Goal: Transaction & Acquisition: Purchase product/service

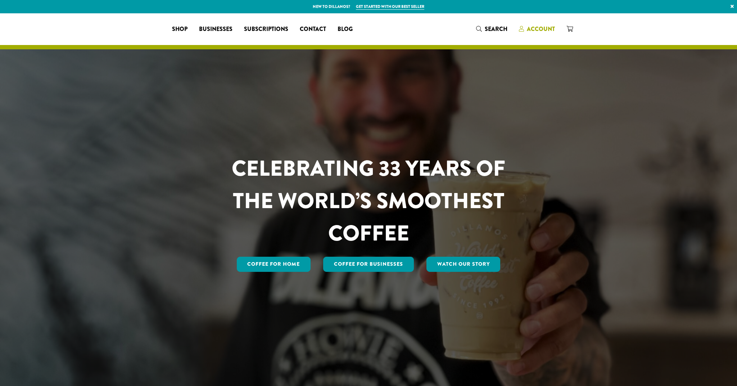
click at [528, 25] on span "Account" at bounding box center [541, 29] width 28 height 8
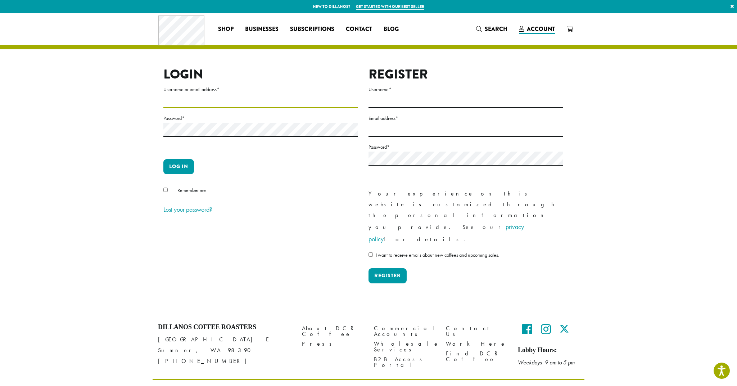
drag, startPoint x: 229, startPoint y: 103, endPoint x: 224, endPoint y: 103, distance: 5.4
type input "**********"
click at [179, 166] on button "Log in" at bounding box center [178, 166] width 31 height 15
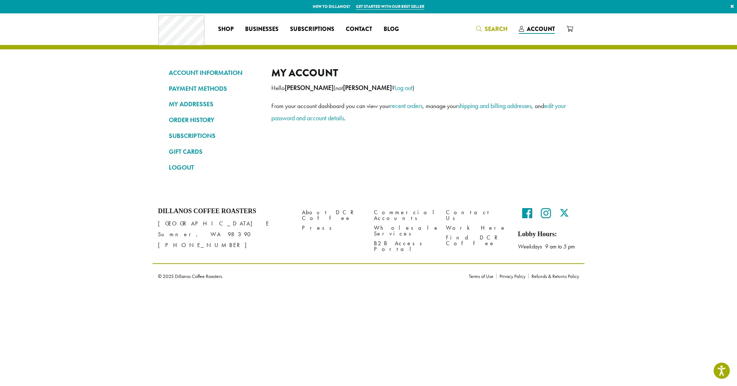
click at [491, 25] on span "Search" at bounding box center [496, 29] width 23 height 8
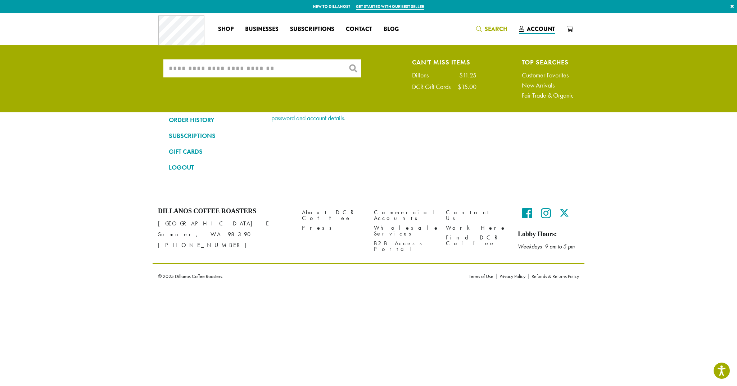
scroll to position [0, 0]
click at [271, 68] on input "What are you searching for?" at bounding box center [262, 68] width 198 height 18
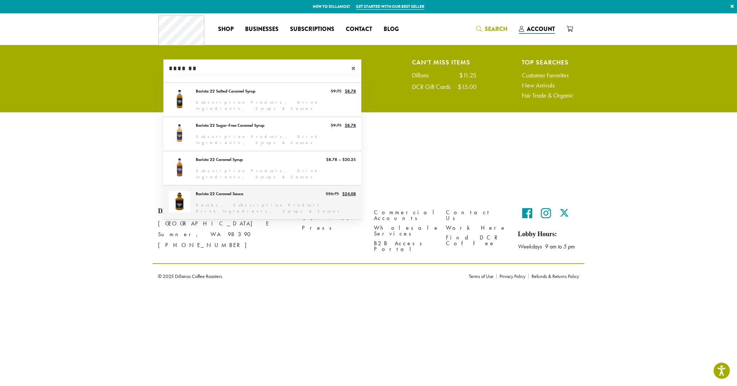
type input "*******"
click at [306, 193] on link "Barista 22 Caramel Sauce" at bounding box center [262, 202] width 198 height 34
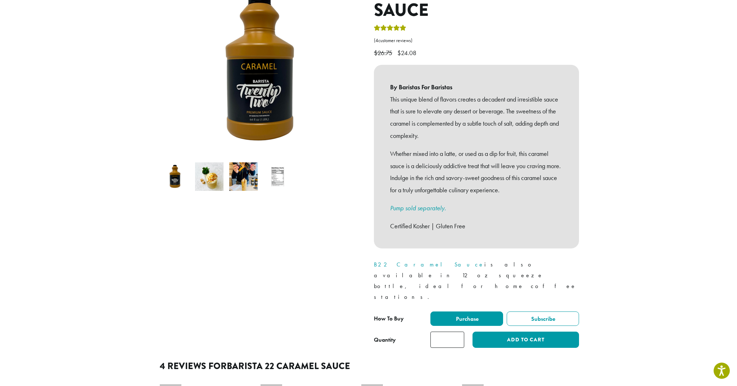
scroll to position [108, 0]
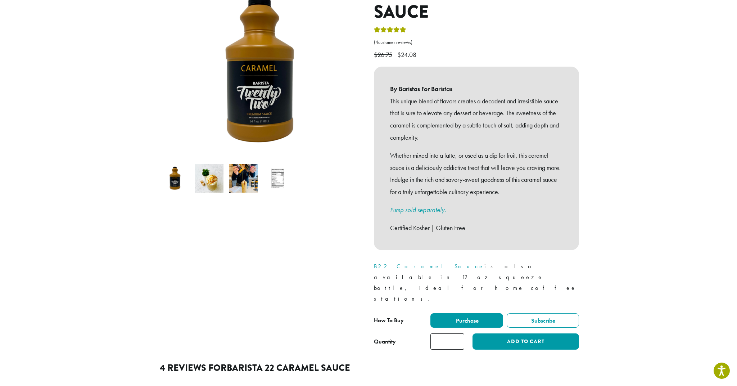
click at [458, 333] on input "*" at bounding box center [448, 341] width 34 height 16
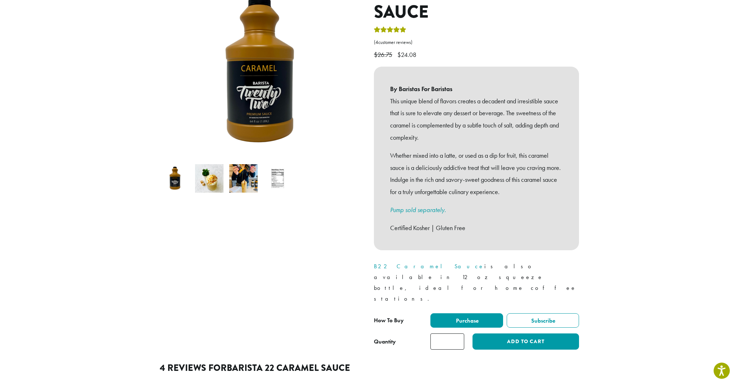
click at [458, 333] on input "*" at bounding box center [448, 341] width 34 height 16
click at [457, 333] on input "*" at bounding box center [448, 341] width 34 height 16
drag, startPoint x: 449, startPoint y: 308, endPoint x: 420, endPoint y: 306, distance: 29.2
click at [421, 313] on div "**********" at bounding box center [476, 331] width 205 height 36
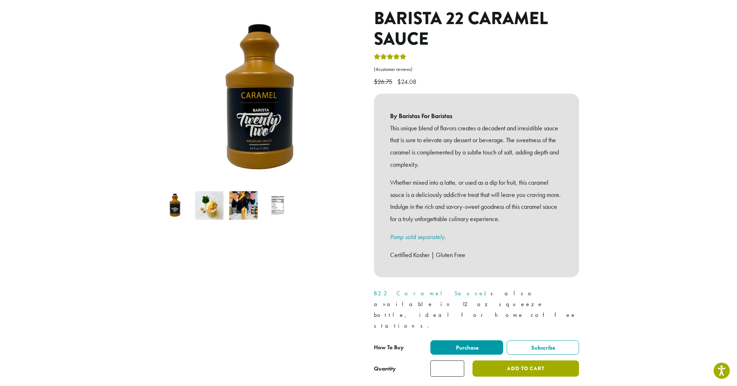
type input "**"
click at [533, 360] on button "Add to cart" at bounding box center [526, 368] width 107 height 16
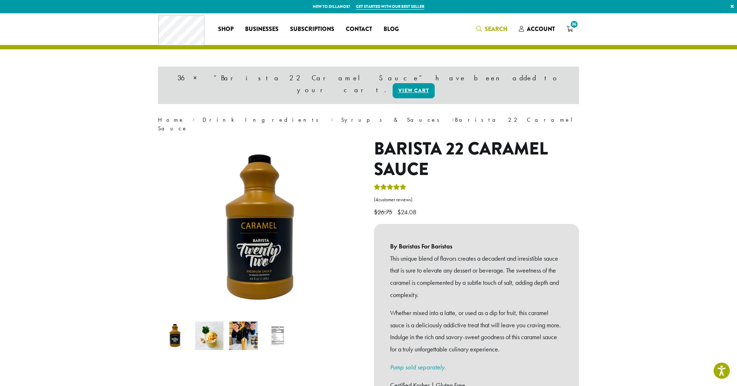
click at [492, 26] on span "Search" at bounding box center [496, 29] width 23 height 8
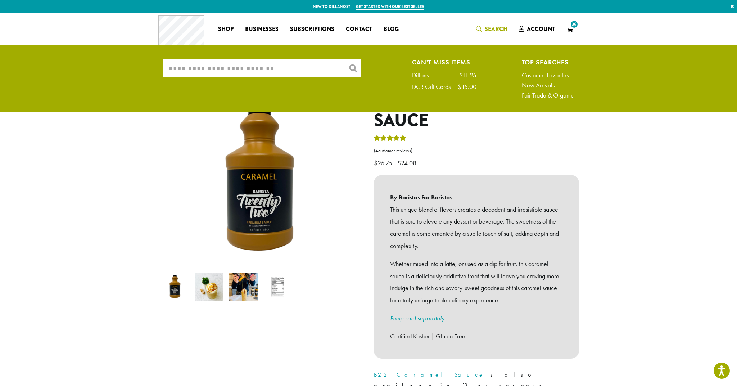
click at [277, 67] on input "What are you searching for?" at bounding box center [262, 68] width 198 height 18
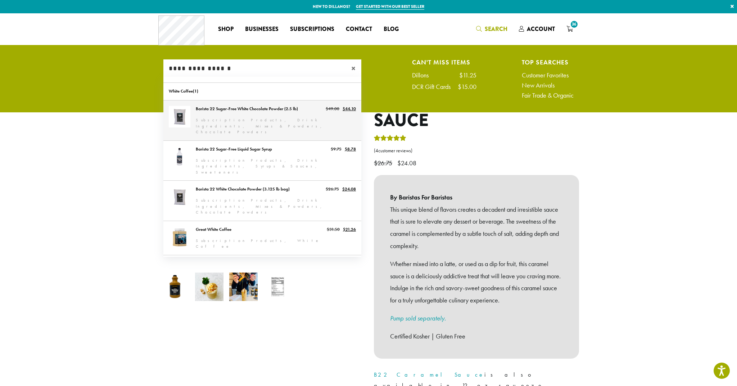
type input "**********"
click at [268, 109] on link "Barista 22 Sugar-Free White Chocolate Powder (2.5 lb)" at bounding box center [262, 120] width 198 height 40
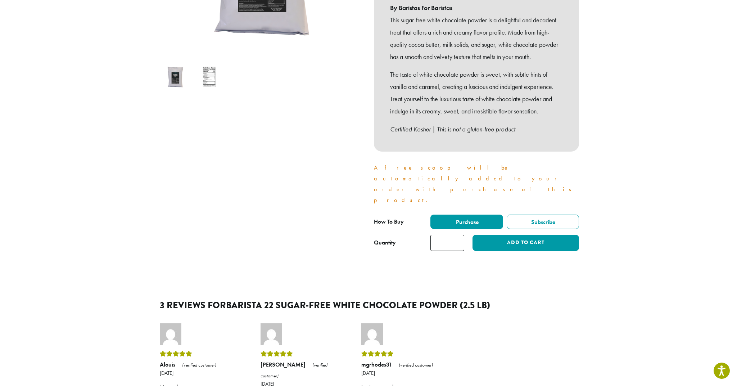
scroll to position [211, 0]
click at [459, 234] on input "*" at bounding box center [448, 242] width 34 height 16
click at [458, 234] on input "*" at bounding box center [448, 242] width 34 height 16
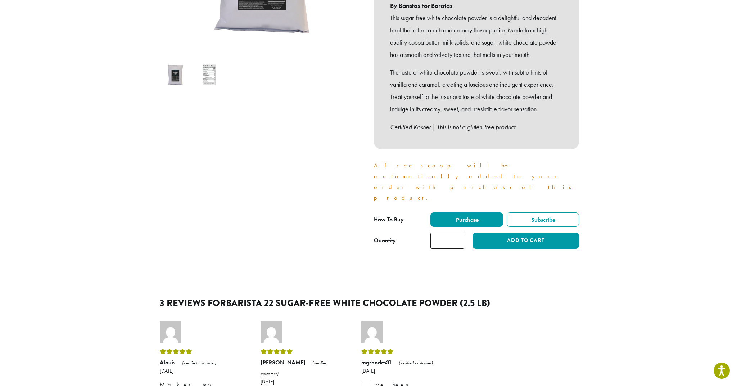
click at [458, 233] on input "*" at bounding box center [448, 241] width 34 height 16
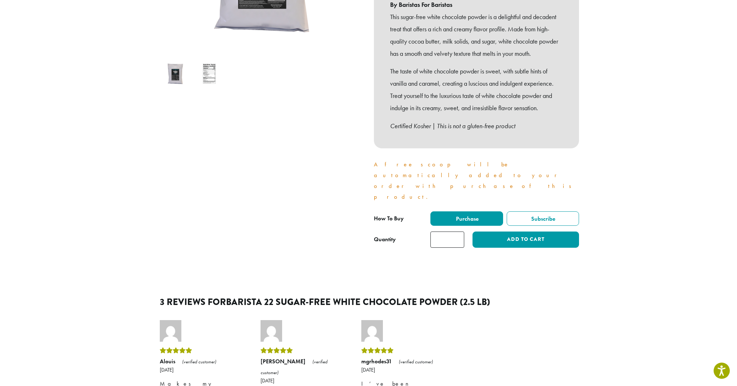
type input "*"
click at [458, 232] on input "*" at bounding box center [448, 240] width 34 height 16
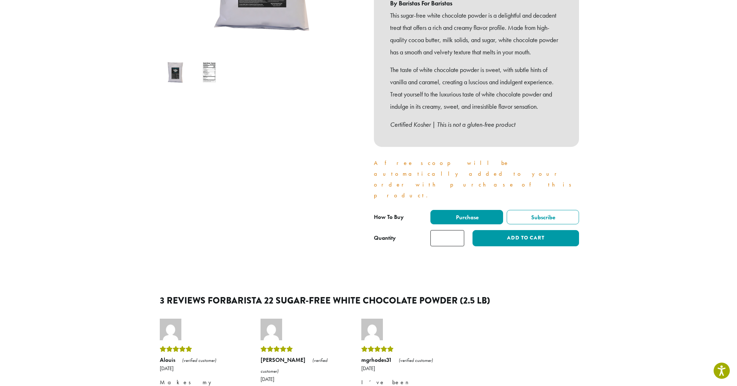
click at [543, 210] on div "**********" at bounding box center [476, 220] width 205 height 20
click at [540, 230] on button "Add to cart" at bounding box center [526, 238] width 107 height 16
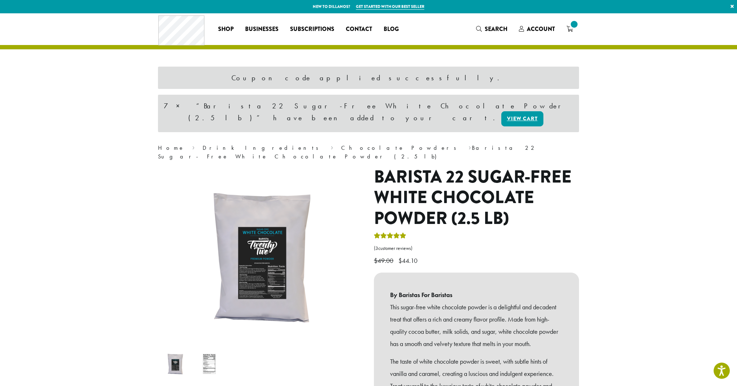
scroll to position [1, 0]
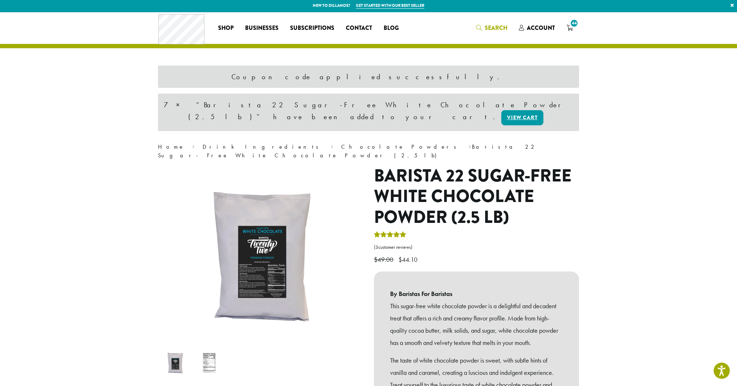
click at [486, 28] on span "Search" at bounding box center [496, 28] width 23 height 8
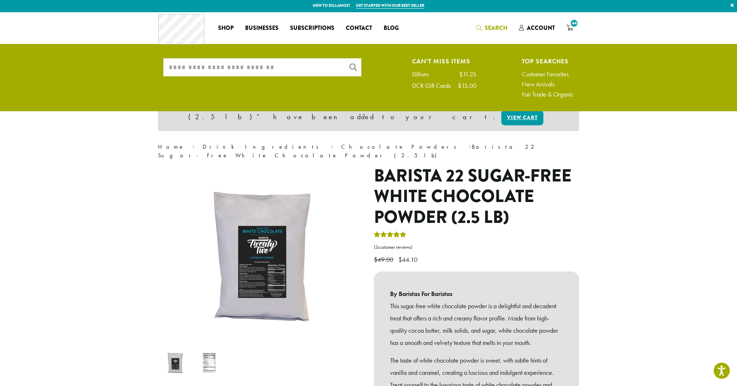
click at [249, 68] on input "What are you searching for?" at bounding box center [262, 67] width 198 height 18
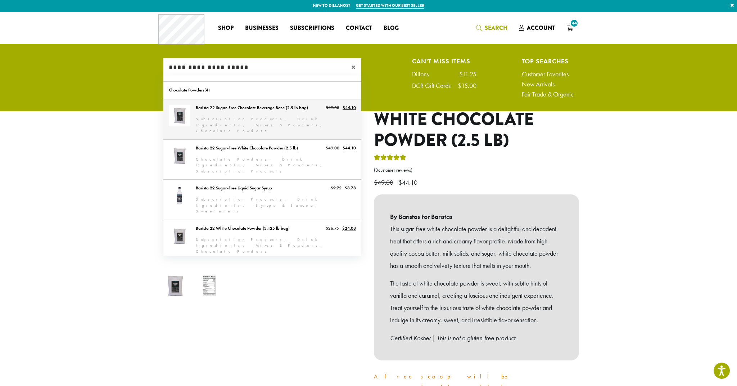
type input "**********"
click at [264, 108] on link "Barista 22 Sugar-Free Chocolate Beverage Base (2.5 lb bag)" at bounding box center [262, 119] width 198 height 40
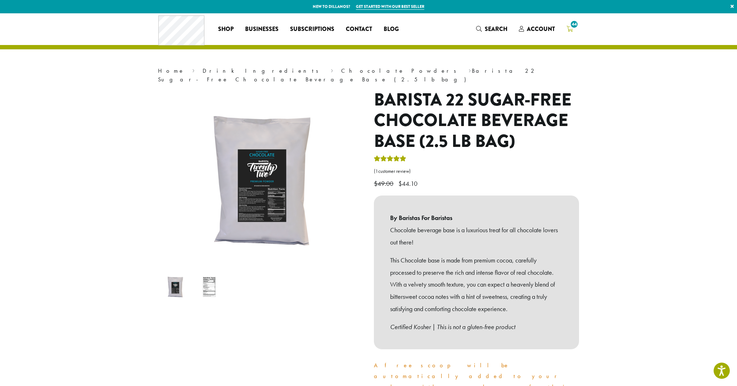
click at [571, 26] on span "44" at bounding box center [575, 24] width 10 height 10
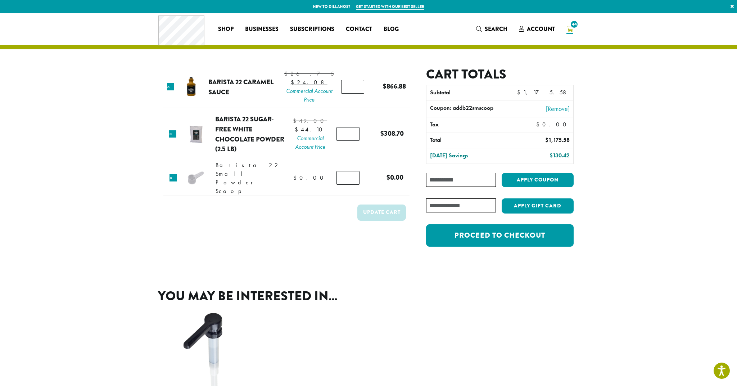
drag, startPoint x: 353, startPoint y: 192, endPoint x: 362, endPoint y: 194, distance: 9.1
click at [353, 185] on input "*" at bounding box center [348, 178] width 23 height 14
type input "*"
drag, startPoint x: 353, startPoint y: 189, endPoint x: 357, endPoint y: 189, distance: 4.0
click at [353, 185] on input "*" at bounding box center [348, 178] width 23 height 14
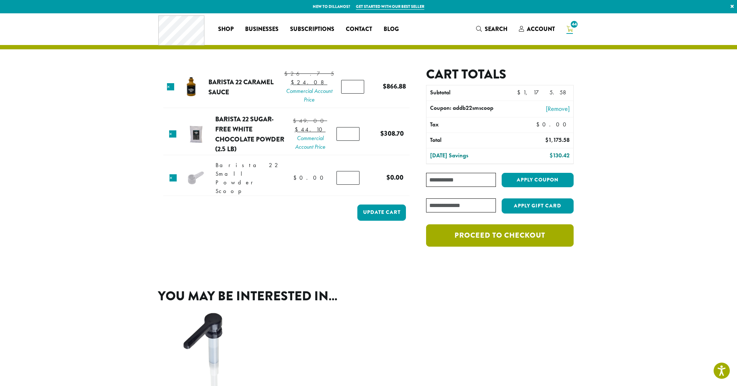
click at [483, 242] on link "Proceed to checkout" at bounding box center [500, 235] width 148 height 22
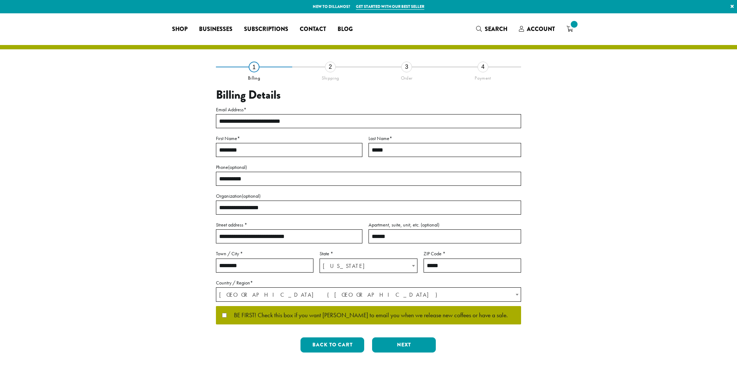
select select "**"
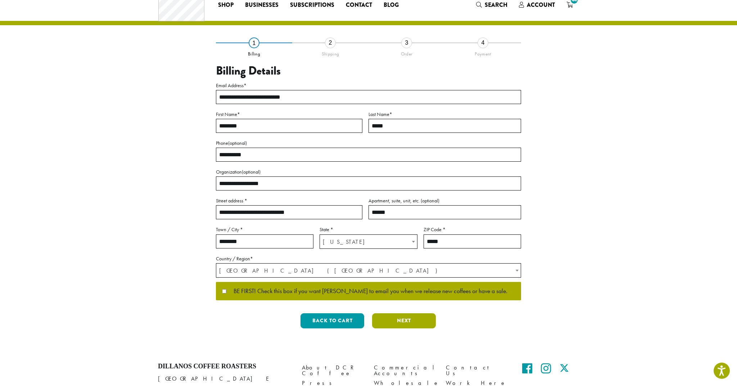
click at [384, 319] on button "Next" at bounding box center [404, 320] width 64 height 15
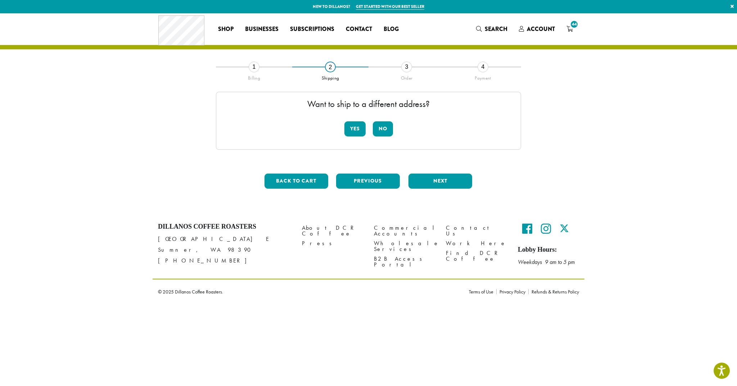
click at [382, 127] on button "No" at bounding box center [383, 128] width 20 height 15
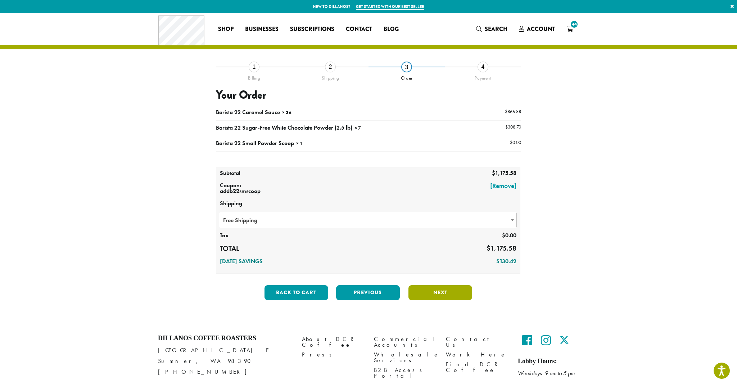
click at [425, 292] on button "Next" at bounding box center [441, 292] width 64 height 15
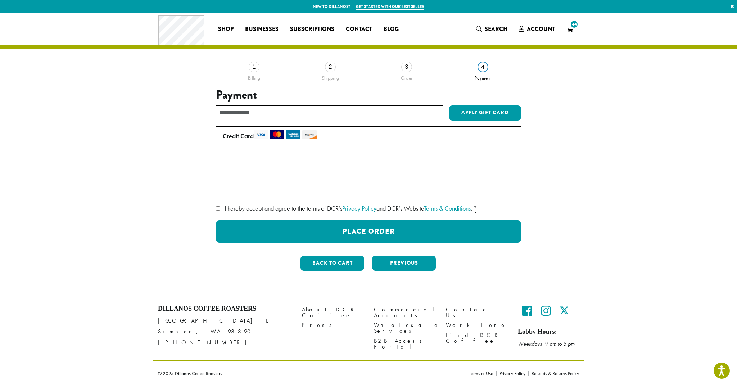
click at [259, 67] on div "1" at bounding box center [254, 67] width 11 height 11
click at [256, 67] on div "1" at bounding box center [254, 67] width 11 height 11
click at [394, 263] on button "Previous" at bounding box center [404, 263] width 64 height 15
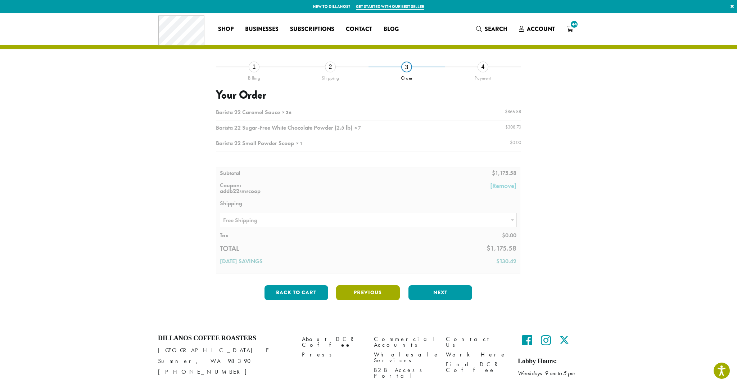
click at [363, 292] on button "Previous" at bounding box center [368, 292] width 64 height 15
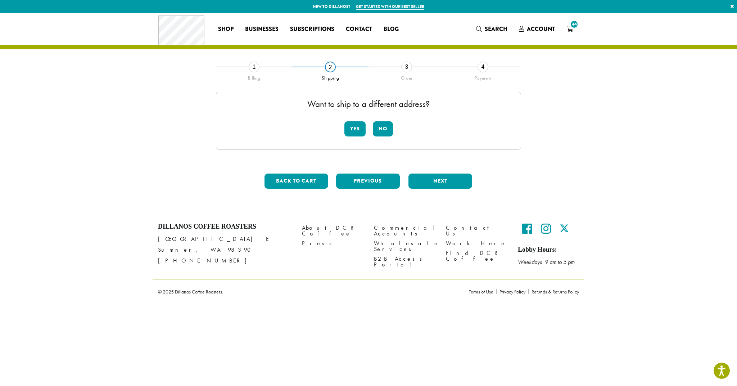
click at [357, 178] on button "Previous" at bounding box center [368, 181] width 64 height 15
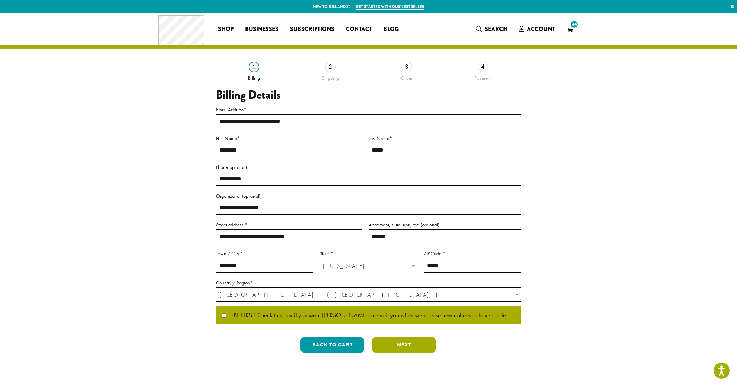
click at [415, 342] on button "Next" at bounding box center [404, 344] width 64 height 15
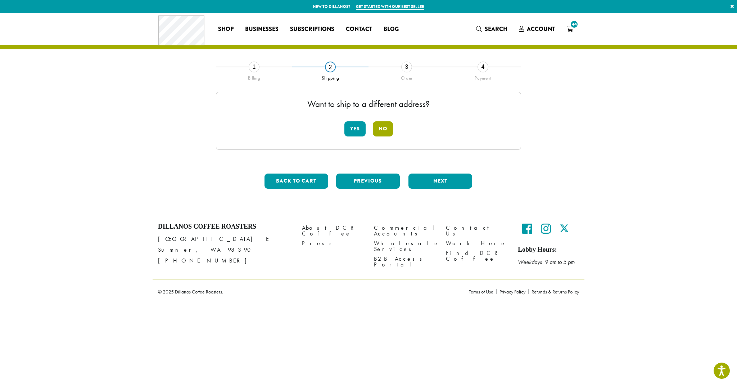
click at [380, 131] on button "No" at bounding box center [383, 128] width 20 height 15
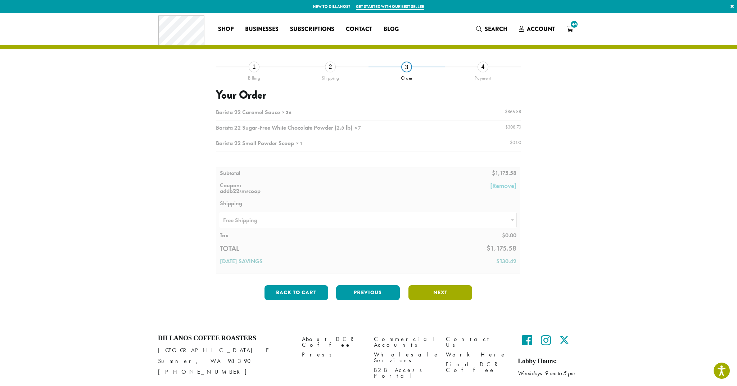
click at [411, 286] on button "Next" at bounding box center [441, 292] width 64 height 15
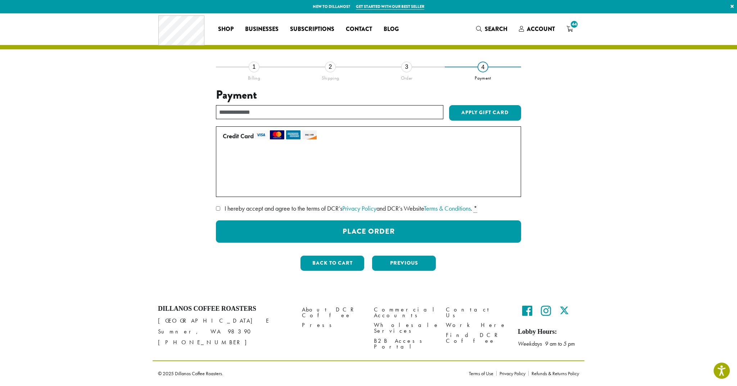
click at [405, 237] on button "Place Order" at bounding box center [368, 231] width 305 height 22
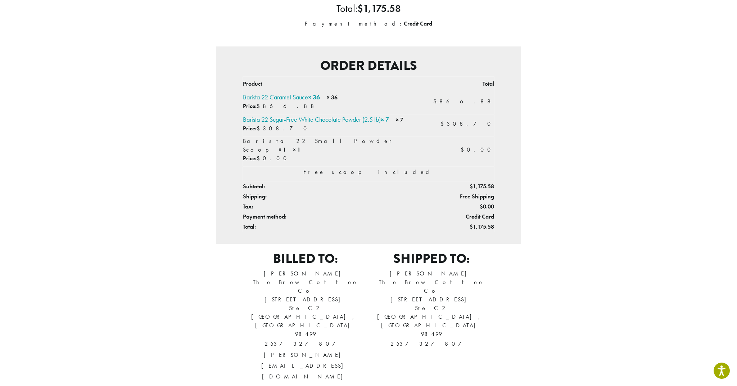
scroll to position [137, 0]
